Goal: Information Seeking & Learning: Learn about a topic

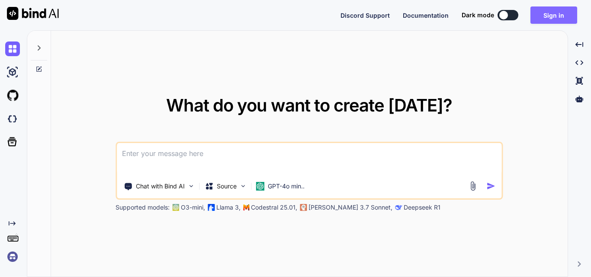
click at [560, 14] on button "Sign in" at bounding box center [553, 14] width 47 height 17
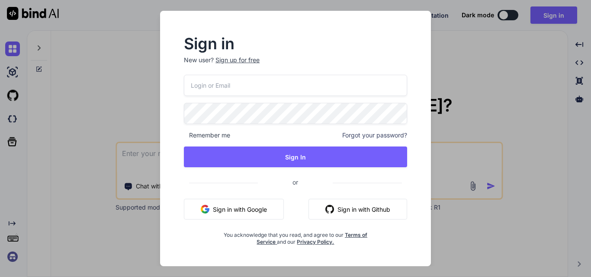
click at [271, 91] on input "email" at bounding box center [295, 85] width 223 height 21
drag, startPoint x: 266, startPoint y: 87, endPoint x: 193, endPoint y: 85, distance: 73.6
click at [193, 85] on input "[EMAIL_ADDRESS][DOMAIN_NAME]" at bounding box center [295, 85] width 223 height 21
type input "[EMAIL_ADDRESS][DOMAIN_NAME]"
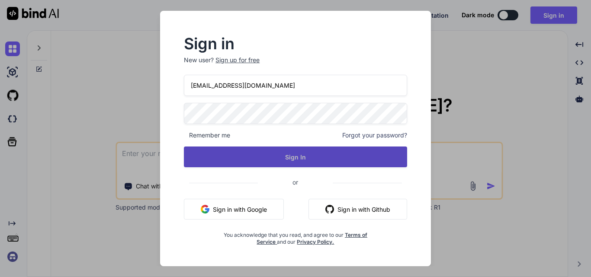
click at [303, 155] on button "Sign In" at bounding box center [295, 157] width 223 height 21
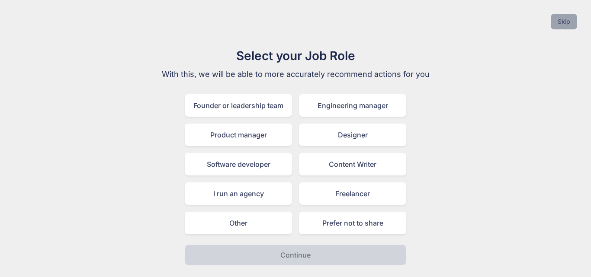
click at [556, 26] on button "Skip" at bounding box center [564, 22] width 26 height 16
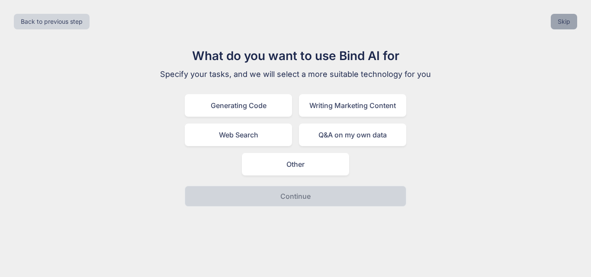
click at [566, 27] on button "Skip" at bounding box center [564, 22] width 26 height 16
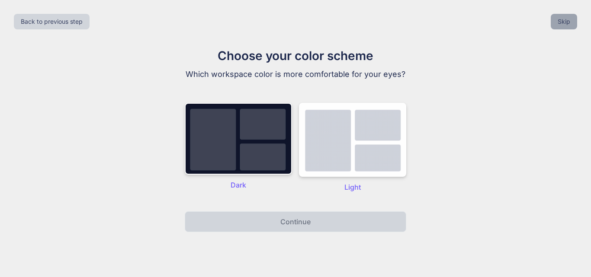
click at [566, 27] on button "Skip" at bounding box center [564, 22] width 26 height 16
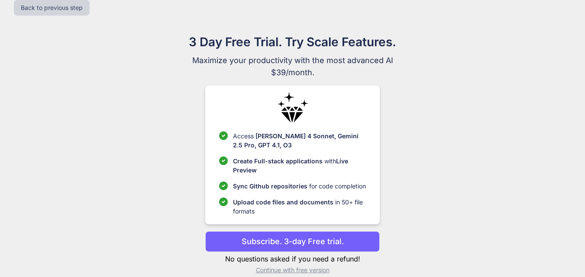
scroll to position [25, 0]
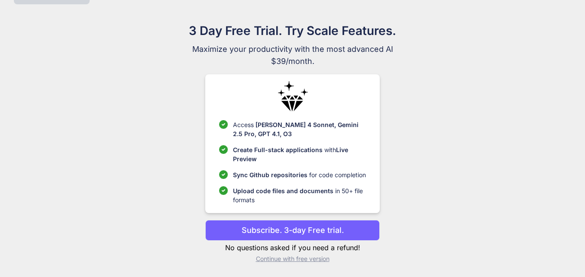
click at [297, 262] on p "Continue with free version" at bounding box center [292, 259] width 174 height 9
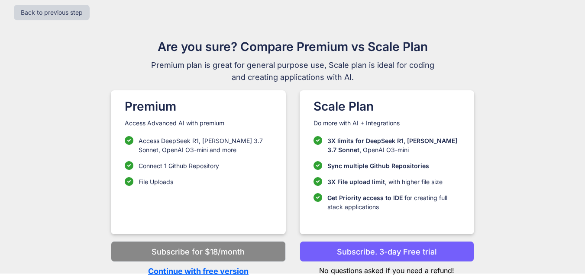
click at [236, 272] on p "Continue with free version" at bounding box center [198, 272] width 174 height 12
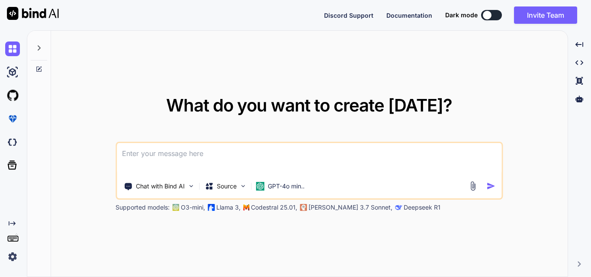
click at [183, 159] on textarea at bounding box center [309, 159] width 385 height 32
type textarea "I have a cbt, please help me to clear"
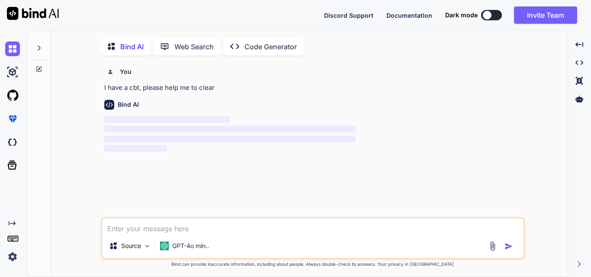
scroll to position [3, 0]
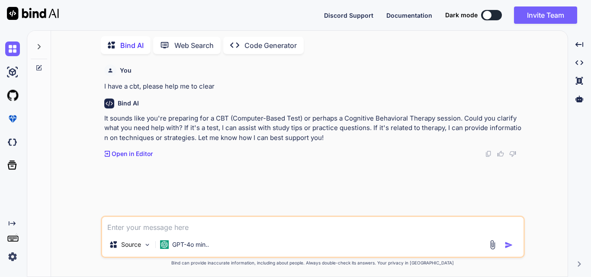
click at [178, 225] on textarea at bounding box center [312, 225] width 421 height 16
paste textarea "What is the difference between posts and pages in WordPress?"
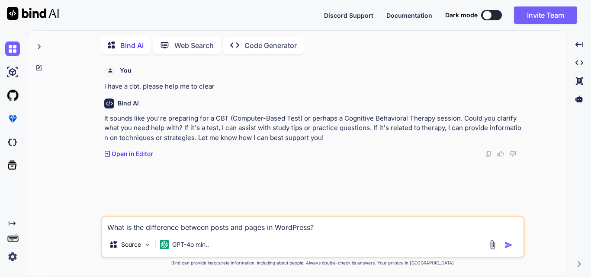
click at [350, 230] on textarea "What is the difference between posts and pages in WordPress?" at bounding box center [312, 225] width 421 height 16
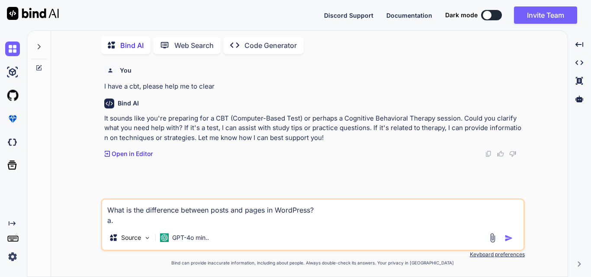
paste textarea "Posts are used for static content, while pages are used for dynamic content."
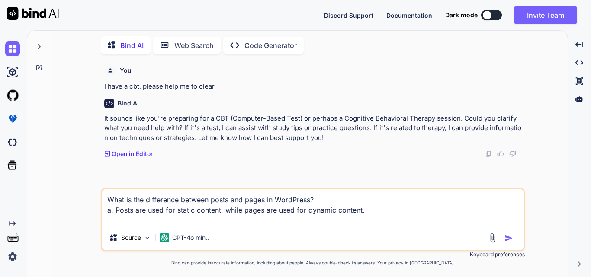
click at [124, 222] on textarea "What is the difference between posts and pages in WordPress? a. Posts are used …" at bounding box center [312, 208] width 421 height 36
paste textarea "Pages are used for blog content, while posts are used for static content"
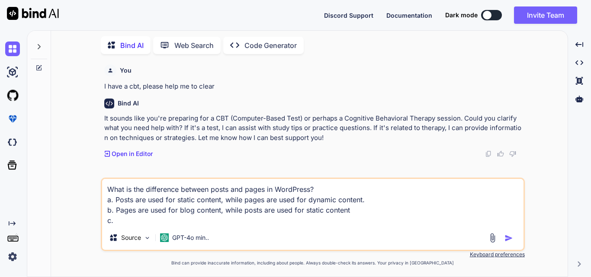
click at [129, 222] on textarea "What is the difference between posts and pages in WordPress? a. Posts are used …" at bounding box center [312, 202] width 421 height 47
paste textarea "Posts are displayed in reverse chronological order, while pages are not."
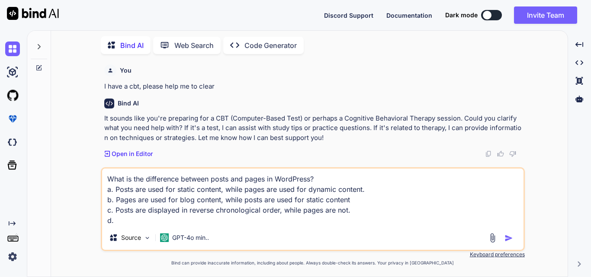
click at [134, 222] on textarea "What is the difference between posts and pages in WordPress? a. Posts are used …" at bounding box center [312, 197] width 421 height 57
paste textarea "Pages can be organized into categories and tags, while posts cannot."
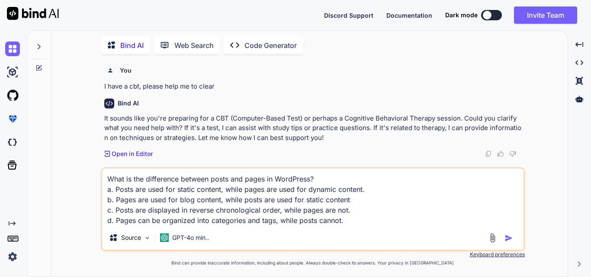
type textarea "What is the difference between posts and pages in WordPress? a. Posts are used …"
click at [508, 240] on img "button" at bounding box center [509, 238] width 9 height 9
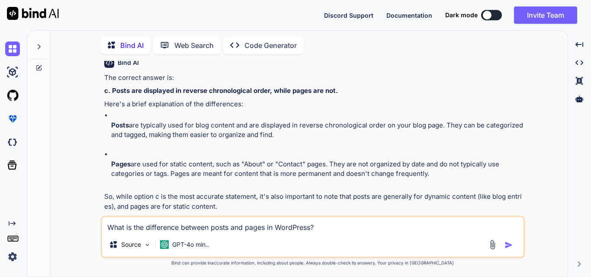
scroll to position [169, 0]
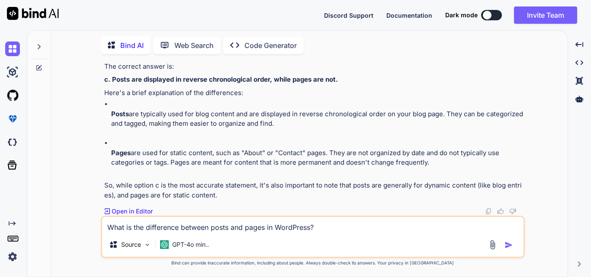
click at [154, 232] on textarea "What is the difference between posts and pages in WordPress? a. Posts are used …" at bounding box center [312, 225] width 421 height 16
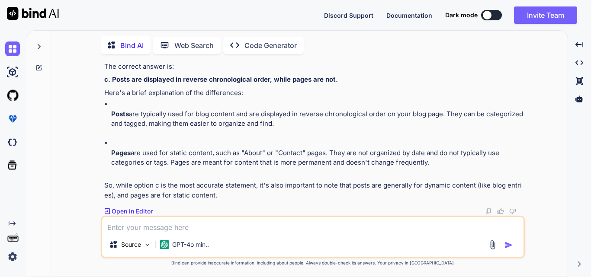
paste textarea "Which of these is displayed using the WordPress news widget?"
click at [360, 233] on div "Which of these is displayed using the WordPress news widget? Source GPT-4o min.." at bounding box center [313, 237] width 424 height 42
click at [318, 228] on textarea "Which of these is displayed using the WordPress news widget?" at bounding box center [312, 225] width 421 height 16
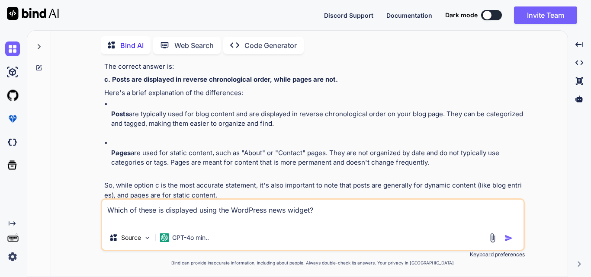
paste textarea "Software version"
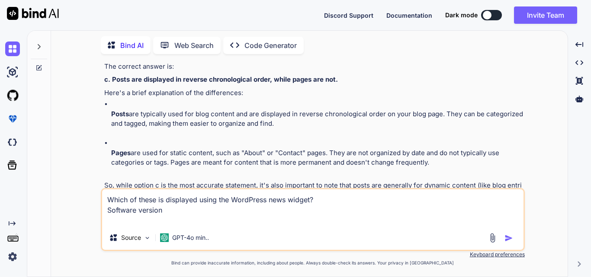
click at [110, 222] on textarea "Which of these is displayed using the WordPress news widget? Software version" at bounding box center [312, 208] width 421 height 36
paste textarea "Software updates"
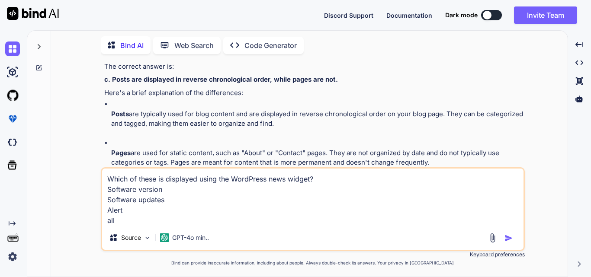
type textarea "Which of these is displayed using the WordPress news widget? Software version S…"
click at [511, 237] on img "button" at bounding box center [509, 238] width 9 height 9
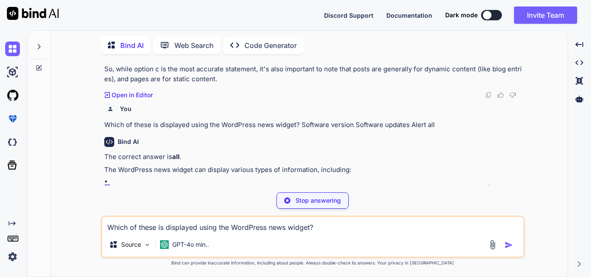
scroll to position [290, 0]
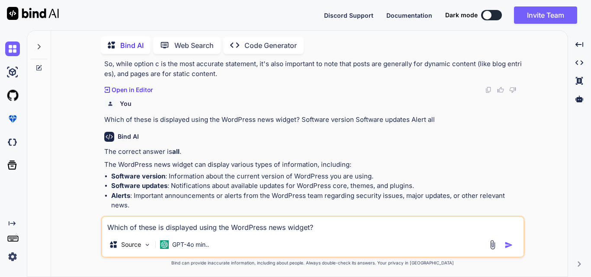
click at [137, 232] on textarea "Which of these is displayed using the WordPress news widget? Software version S…" at bounding box center [312, 225] width 421 height 16
paste textarea "What is a theme in WordPress?"
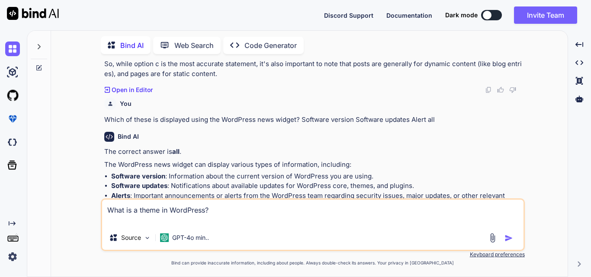
click at [111, 222] on textarea "What is a theme in WordPress?" at bounding box center [312, 213] width 421 height 26
paste textarea "A type of plugin"
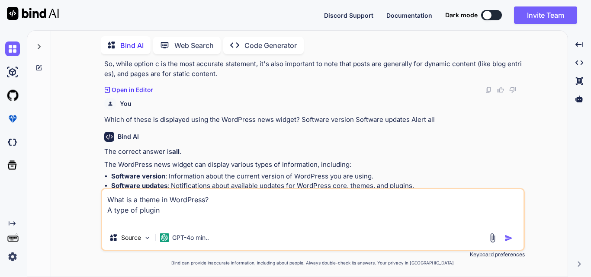
click at [119, 222] on textarea "What is a theme in WordPress? A type of plugin" at bounding box center [312, 208] width 421 height 36
paste textarea "A color scheme for the website"
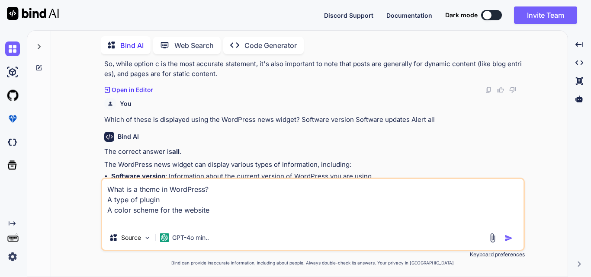
click at [125, 222] on textarea "What is a theme in WordPress? A type of plugin A color scheme for the website" at bounding box center [312, 202] width 421 height 47
paste textarea "A layout template for the website"
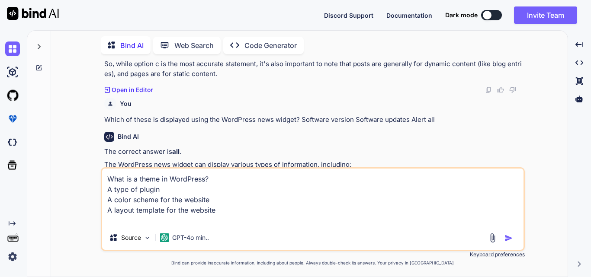
click at [108, 224] on textarea "What is a theme in WordPress? A type of plugin A color scheme for the website A…" at bounding box center [312, 197] width 421 height 57
paste textarea "A hosting service for the website"
type textarea "What is a theme in WordPress? A type of plugin A color scheme for the website A…"
click at [508, 238] on img "button" at bounding box center [509, 238] width 9 height 9
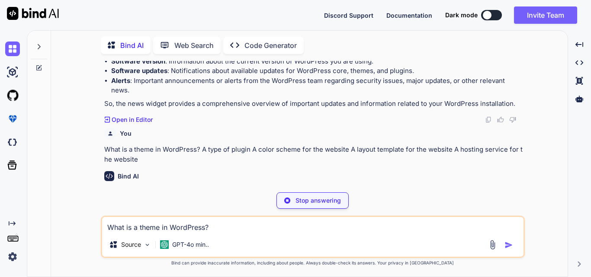
scroll to position [435, 0]
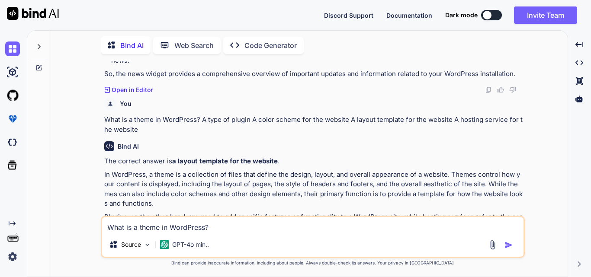
click at [194, 229] on textarea "What is a theme in WordPress? A type of plugin A color scheme for the website A…" at bounding box center [312, 225] width 421 height 16
paste textarea "What are the steps you can take if your WordPress file is hacked?"
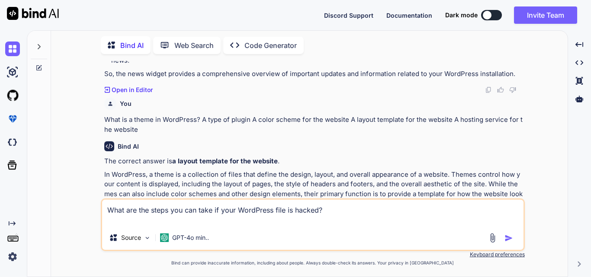
click at [127, 220] on textarea "What are the steps you can take if your WordPress file is hacked?" at bounding box center [312, 213] width 421 height 26
paste textarea "Install security plugins like WP security"
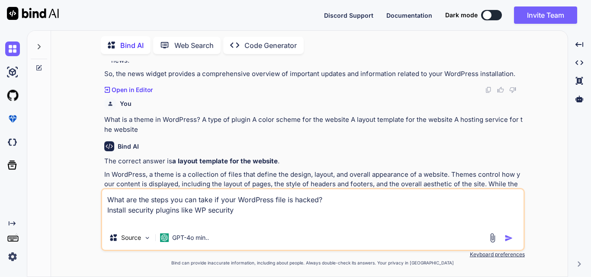
click at [113, 221] on textarea "What are the steps you can take if your WordPress file is hacked? Install secur…" at bounding box center [312, 208] width 421 height 36
paste textarea "Re-install the latest version of WordPress"
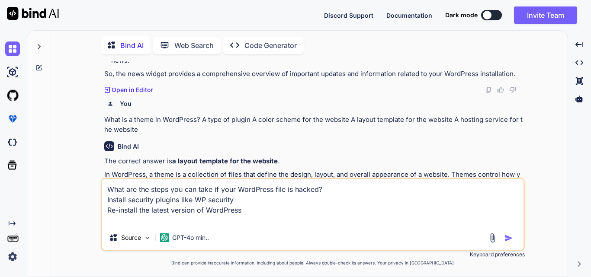
click at [132, 220] on textarea "What are the steps you can take if your WordPress file is hacked? Install secur…" at bounding box center [312, 202] width 421 height 47
paste textarea "Change password and user-ids for all your users"
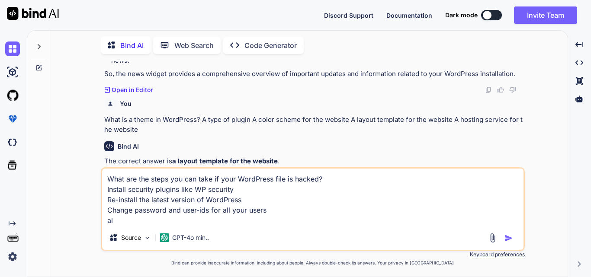
type textarea "What are the steps you can take if your WordPress file is hacked? Install secur…"
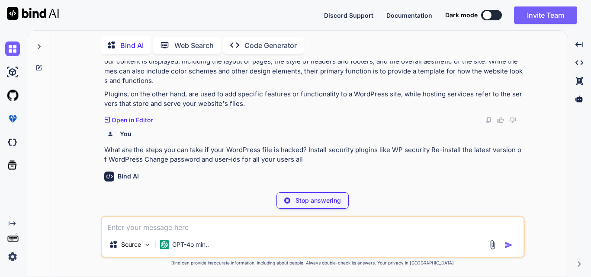
scroll to position [588, 0]
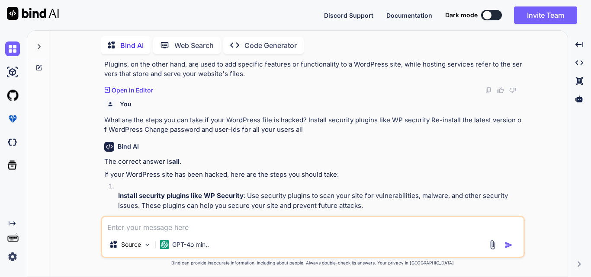
click at [184, 223] on textarea at bounding box center [312, 225] width 421 height 16
paste textarea "Which of these is a feature of WordPress?"
drag, startPoint x: 252, startPoint y: 229, endPoint x: 83, endPoint y: 229, distance: 169.2
click at [83, 229] on div "You I have a cbt, please help me to clear Bind AI It sounds like you're prepari…" at bounding box center [313, 169] width 510 height 216
paste textarea
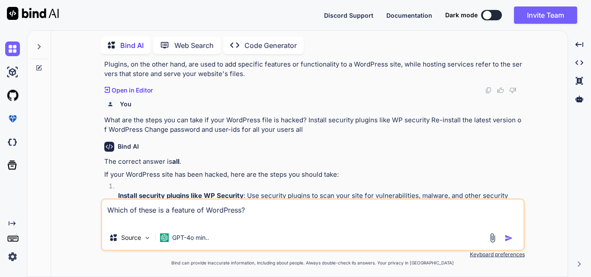
drag, startPoint x: 258, startPoint y: 215, endPoint x: 61, endPoint y: 197, distance: 198.1
click at [61, 197] on div "You I have a cbt, please help me to clear Bind AI It sounds like you're prepari…" at bounding box center [313, 169] width 510 height 216
paste textarea "at is a permalink in"
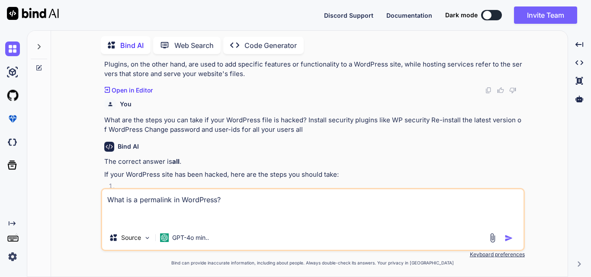
click at [135, 212] on textarea "What is a permalink in WordPress?" at bounding box center [312, 208] width 421 height 36
paste textarea "The URL structure of a website"
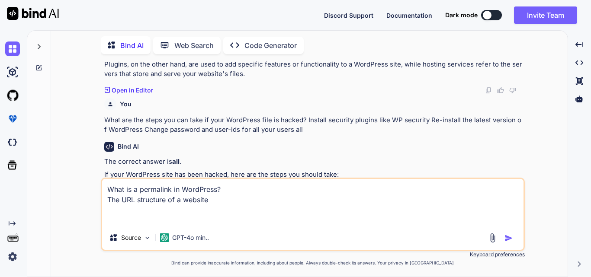
click at [125, 218] on textarea "What is a permalink in WordPress? The URL structure of a website" at bounding box center [312, 202] width 421 height 47
click at [111, 210] on textarea "What is a permalink in WordPress? The URL structure of a website" at bounding box center [312, 202] width 421 height 47
paste textarea "The homepage of a website"
click at [128, 222] on textarea "What is a permalink in WordPress? The URL structure of a website The homepage o…" at bounding box center [312, 202] width 421 height 47
paste textarea "The footer of a website"
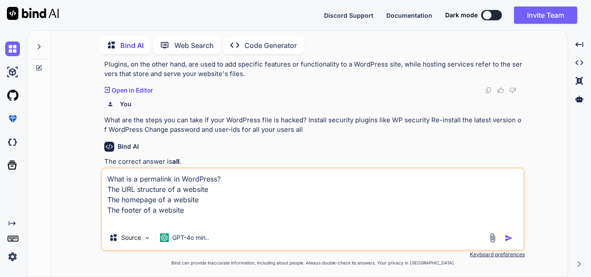
click at [122, 222] on textarea "What is a permalink in WordPress? The URL structure of a website The homepage o…" at bounding box center [312, 197] width 421 height 57
paste textarea "The contact page of a website"
type textarea "What is a permalink in WordPress? The URL structure of a website The homepage o…"
click at [507, 236] on img "button" at bounding box center [509, 238] width 9 height 9
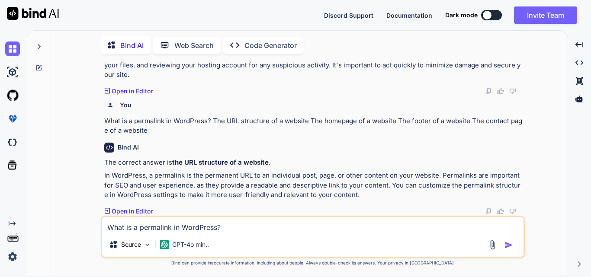
scroll to position [839, 0]
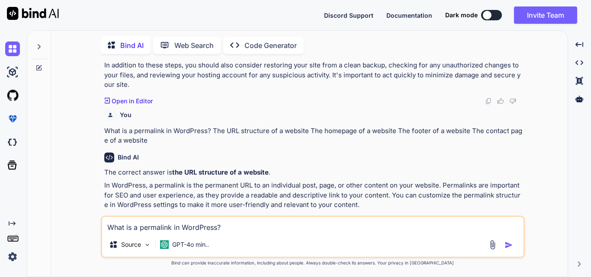
click at [188, 231] on textarea "What is a permalink in WordPress? The URL structure of a website The homepage o…" at bounding box center [312, 225] width 421 height 16
paste textarea "What is the purpose of WordPress multisite?"
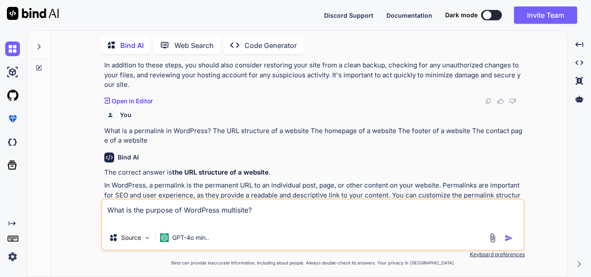
scroll to position [856, 0]
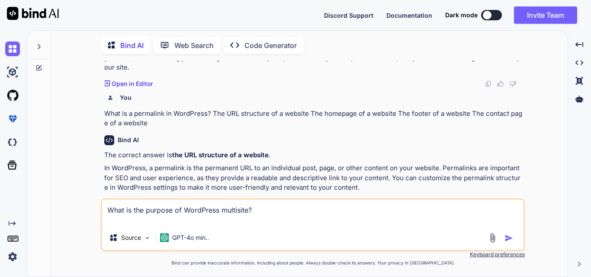
click at [129, 223] on textarea "What is the purpose of WordPress multisite?" at bounding box center [312, 213] width 421 height 26
paste textarea "To host multiple websites on a single WordPress installation"
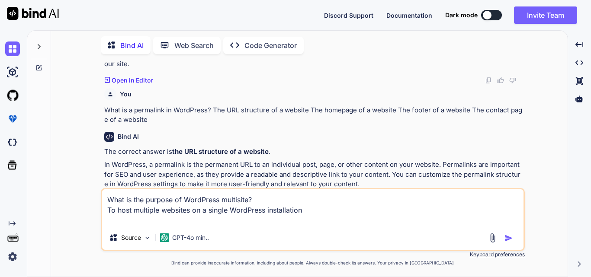
click at [175, 222] on textarea "What is the purpose of WordPress multisite? To host multiple websites on a sing…" at bounding box center [312, 208] width 421 height 36
paste textarea "To allow multiple users to collaborate on a single website"
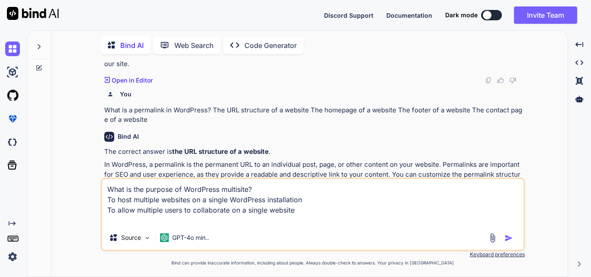
click at [121, 219] on textarea "What is the purpose of WordPress multisite? To host multiple websites on a sing…" at bounding box center [312, 202] width 421 height 47
paste textarea "To optimize a website for search engines"
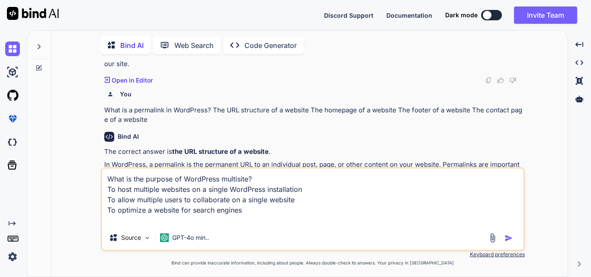
click at [140, 221] on textarea "What is the purpose of WordPress multisite? To host multiple websites on a sing…" at bounding box center [312, 197] width 421 height 57
paste textarea "To provide website security features"
type textarea "What is the purpose of WordPress multisite? To host multiple websites on a sing…"
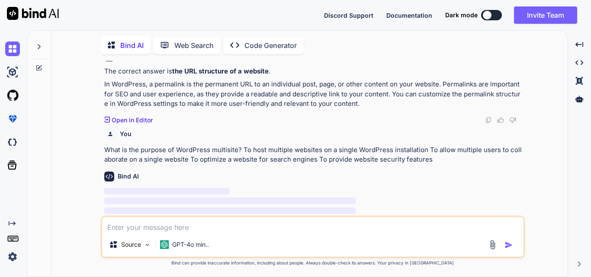
scroll to position [940, 0]
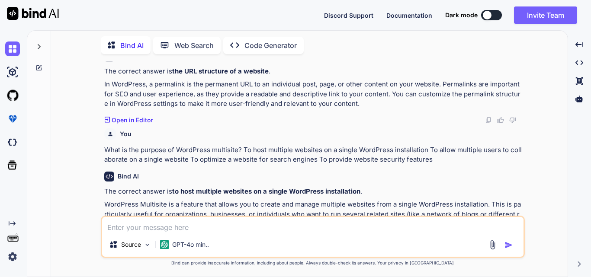
click at [205, 233] on div "Source GPT-4o min.." at bounding box center [313, 237] width 424 height 42
click at [192, 231] on textarea at bounding box center [312, 225] width 421 height 16
paste textarea "How can you get involved with WordPress?"
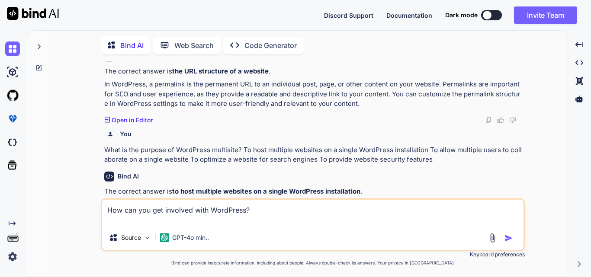
click at [145, 222] on textarea "How can you get involved with WordPress?" at bounding box center [312, 213] width 421 height 26
paste textarea "Help in the Forums"
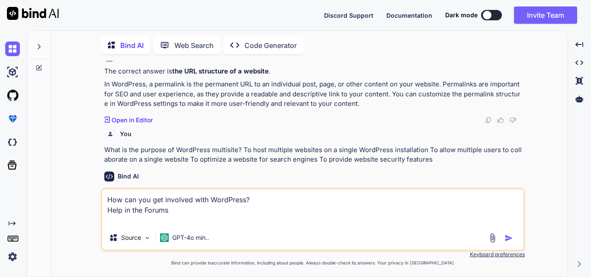
click at [128, 221] on textarea "How can you get involved with WordPress? Help in the Forums" at bounding box center [312, 208] width 421 height 36
paste textarea "Edit the Codex"
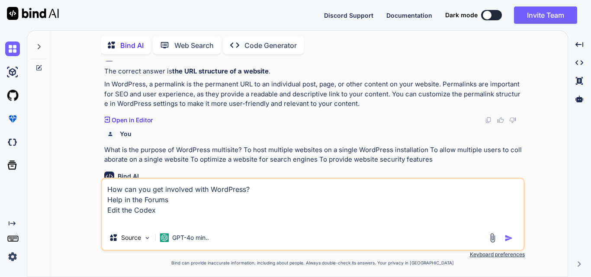
click at [139, 222] on textarea "How can you get involved with WordPress? Help in the Forums Edit the Codex" at bounding box center [312, 202] width 421 height 47
paste textarea "Attend Word Camp"
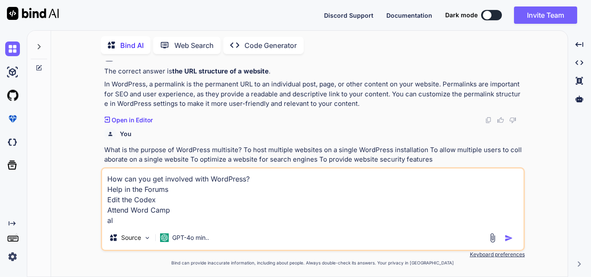
type textarea "How can you get involved with WordPress? Help in the Forums Edit the Codex Atte…"
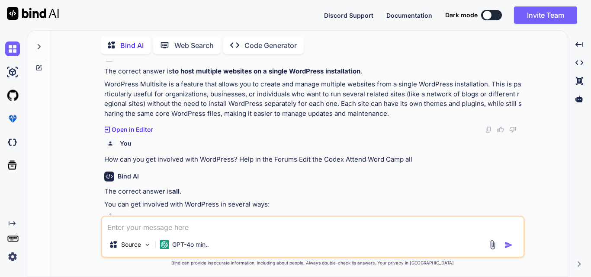
scroll to position [1192, 0]
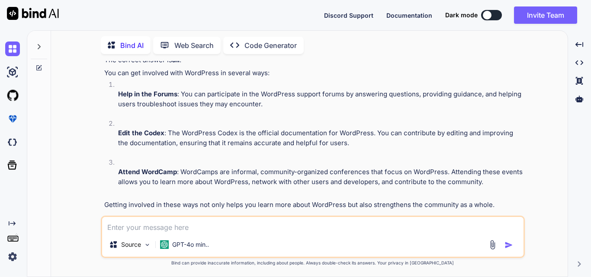
click at [177, 229] on textarea at bounding box center [312, 225] width 421 height 16
paste textarea "The Quick draft section in WordPress is used for ___."
click at [322, 233] on div "The Quick draft section in WordPress is used for ___. Source GPT-4o min.." at bounding box center [313, 237] width 424 height 42
click at [298, 228] on textarea "The Quick draft section in WordPress is used for ___." at bounding box center [312, 225] width 421 height 16
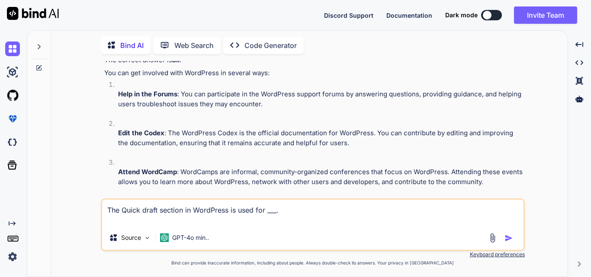
paste textarea "Creating mini-posts with titles and small details"
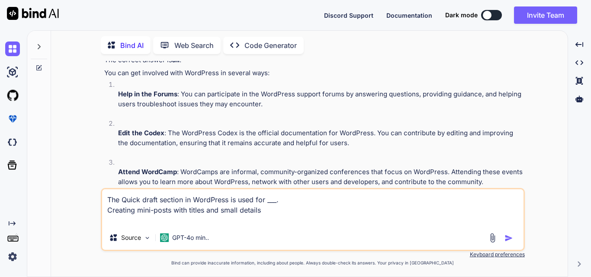
click at [110, 221] on textarea "The Quick draft section in WordPress is used for ___. Creating mini-posts with …" at bounding box center [312, 208] width 421 height 36
paste textarea "Editing posts"
drag, startPoint x: 172, startPoint y: 222, endPoint x: 74, endPoint y: 198, distance: 100.7
click at [74, 198] on div "You I have a cbt, please help me to clear Bind AI It sounds like you're prepari…" at bounding box center [313, 169] width 510 height 216
paste textarea "What case we cannot recommend WordPress to our client?"
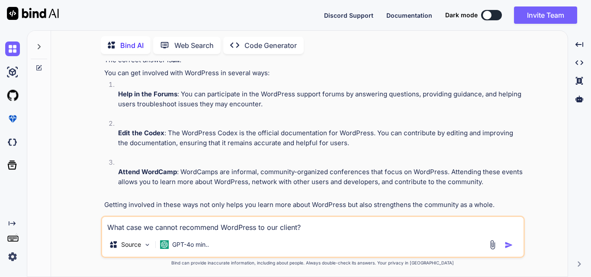
click at [324, 228] on textarea "What case we cannot recommend WordPress to our client?" at bounding box center [312, 225] width 421 height 16
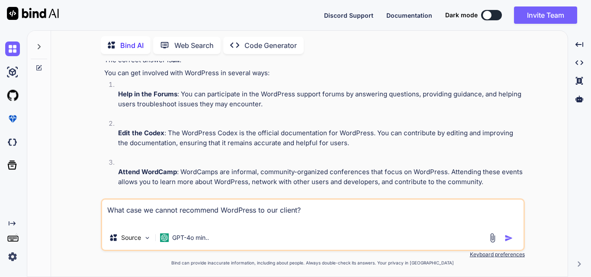
paste textarea "If client is working on non-CMS base project"
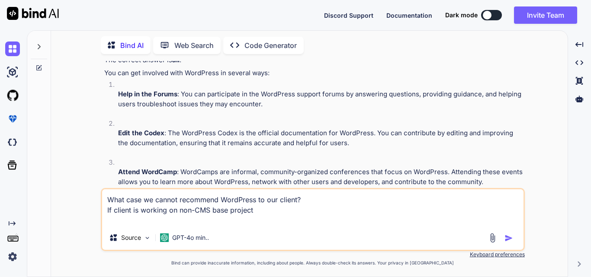
click at [123, 222] on textarea "What case we cannot recommend WordPress to our client? If client is working on …" at bounding box center [312, 208] width 421 height 36
paste textarea "If site wants complex or innovative e-commerce"
click at [281, 218] on textarea "What case we cannot recommend WordPress to our client? If client is working on …" at bounding box center [312, 208] width 421 height 36
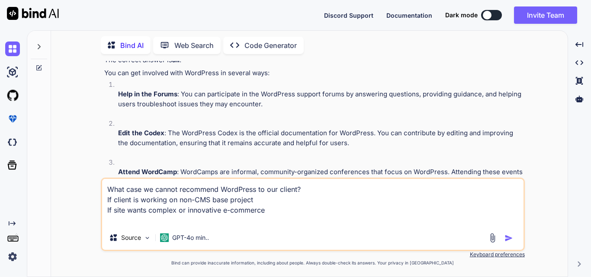
paste textarea "In case of enterprise intranet solution"
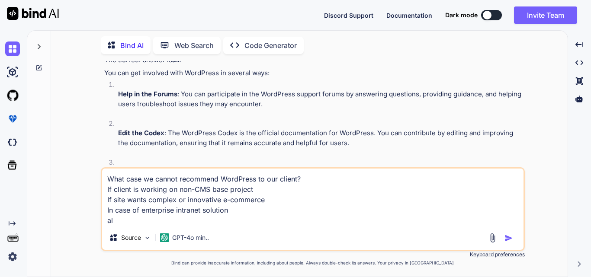
type textarea "What case we cannot recommend WordPress to our client? If client is working on …"
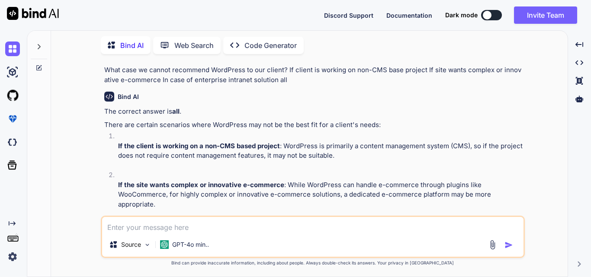
scroll to position [1444, 0]
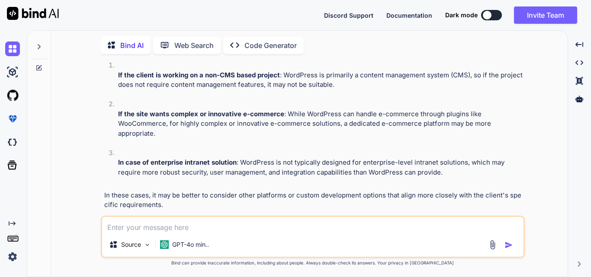
click at [162, 226] on textarea at bounding box center [312, 225] width 421 height 16
paste textarea "How many free plug self hosted that work on wordpress only?"
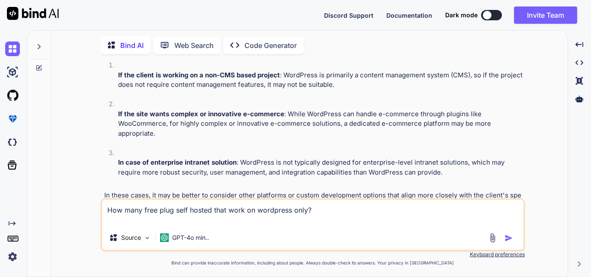
click at [119, 222] on textarea "How many free plug self hosted that work on wordpress only?" at bounding box center [312, 213] width 421 height 26
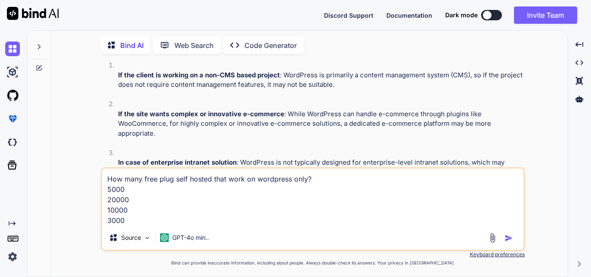
type textarea "How many free plug self hosted that work on wordpress only? 5000 20000 10000 30…"
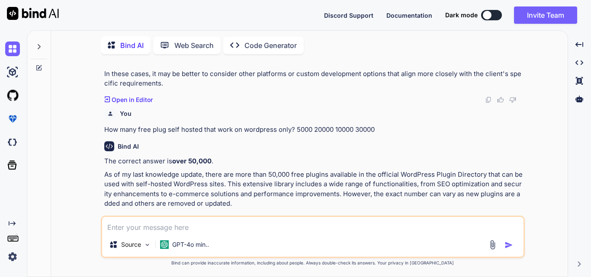
scroll to position [1564, 0]
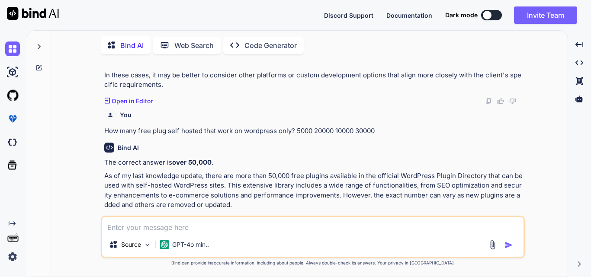
click at [189, 225] on textarea at bounding box center [312, 225] width 421 height 16
paste textarea "What is the purpose of the WordPress loop?"
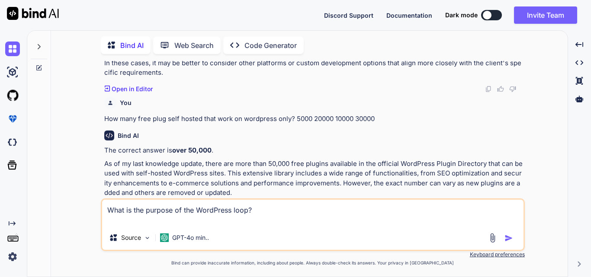
scroll to position [1581, 0]
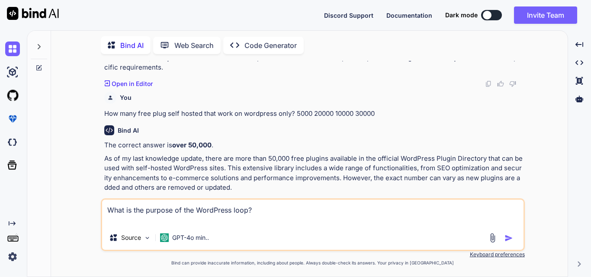
drag, startPoint x: 267, startPoint y: 214, endPoint x: 92, endPoint y: 215, distance: 175.2
click at [92, 215] on div "You I have a cbt, please help me to clear Bind AI It sounds like you're prepari…" at bounding box center [313, 169] width 510 height 216
click at [165, 216] on textarea "What is the purpose of the WordPress loop?" at bounding box center [312, 213] width 421 height 26
drag, startPoint x: 271, startPoint y: 211, endPoint x: 105, endPoint y: 210, distance: 166.2
click at [105, 210] on textarea "What is the purpose of the WordPress loop?" at bounding box center [312, 213] width 421 height 26
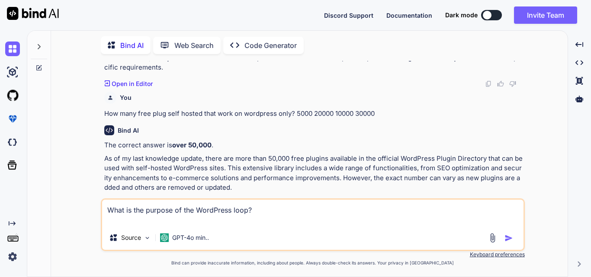
paste textarea "The _____ of the flowers in the garden is stunning."
type textarea "The _____ of the flowers in the garden is stunning."
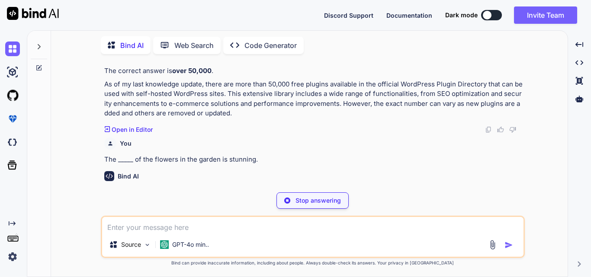
scroll to position [1642, 0]
